Goal: Task Accomplishment & Management: Manage account settings

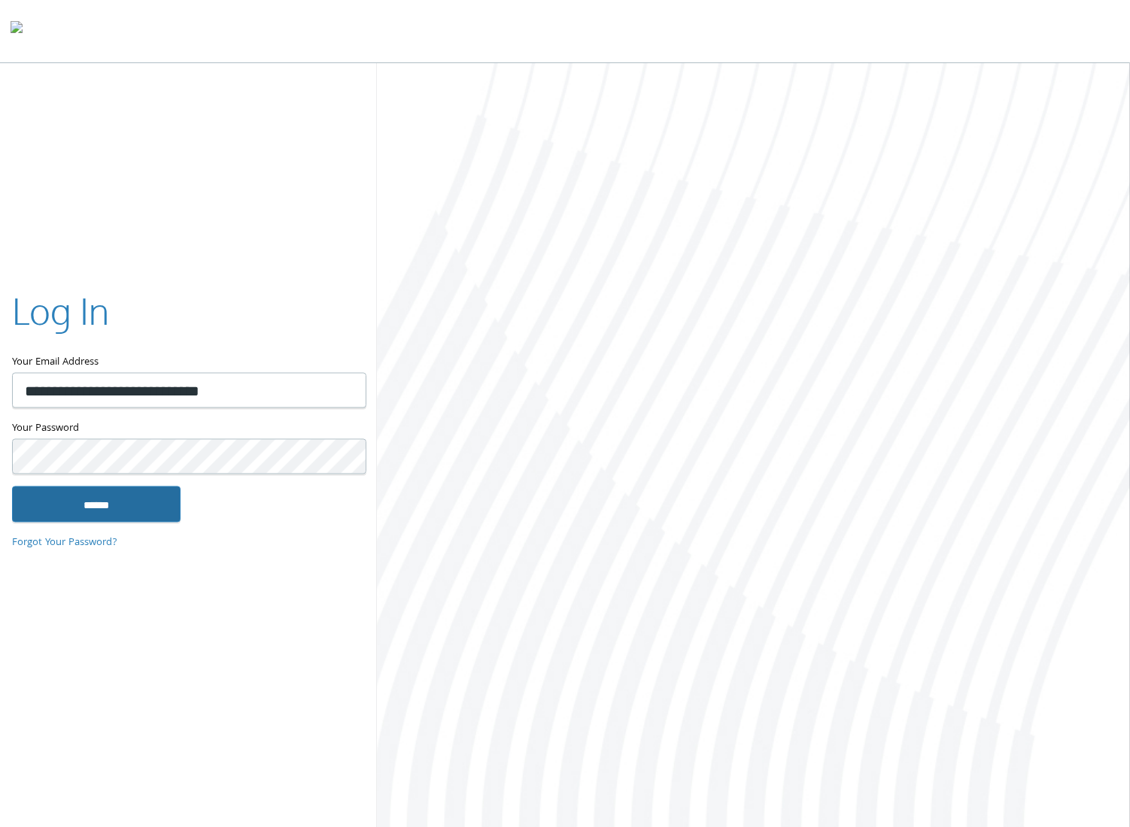
click at [104, 520] on input "******" at bounding box center [96, 504] width 168 height 36
type input "**********"
click at [159, 501] on input "******" at bounding box center [96, 504] width 168 height 36
